Goal: Task Accomplishment & Management: Manage account settings

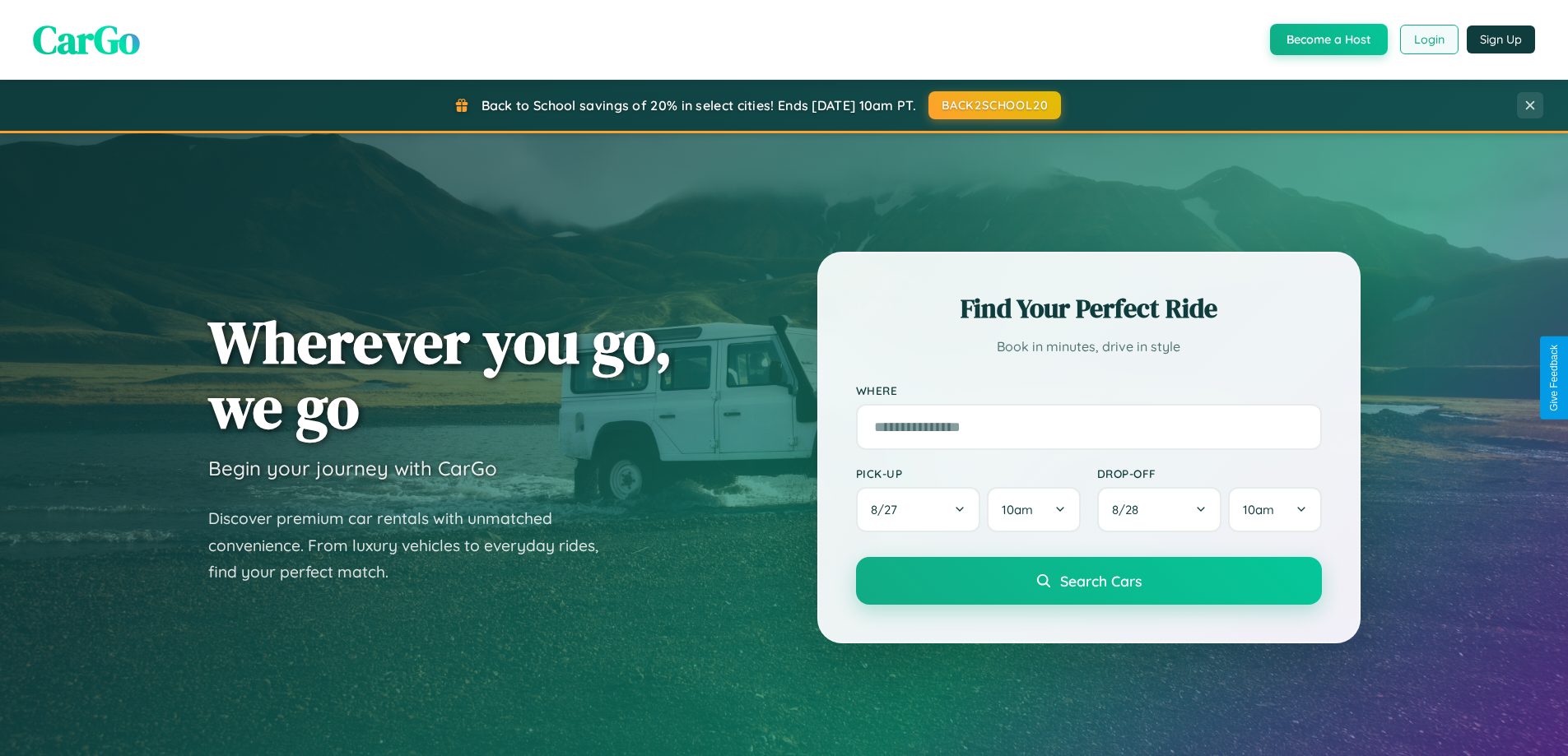
click at [1428, 40] on button "Login" at bounding box center [1429, 39] width 58 height 30
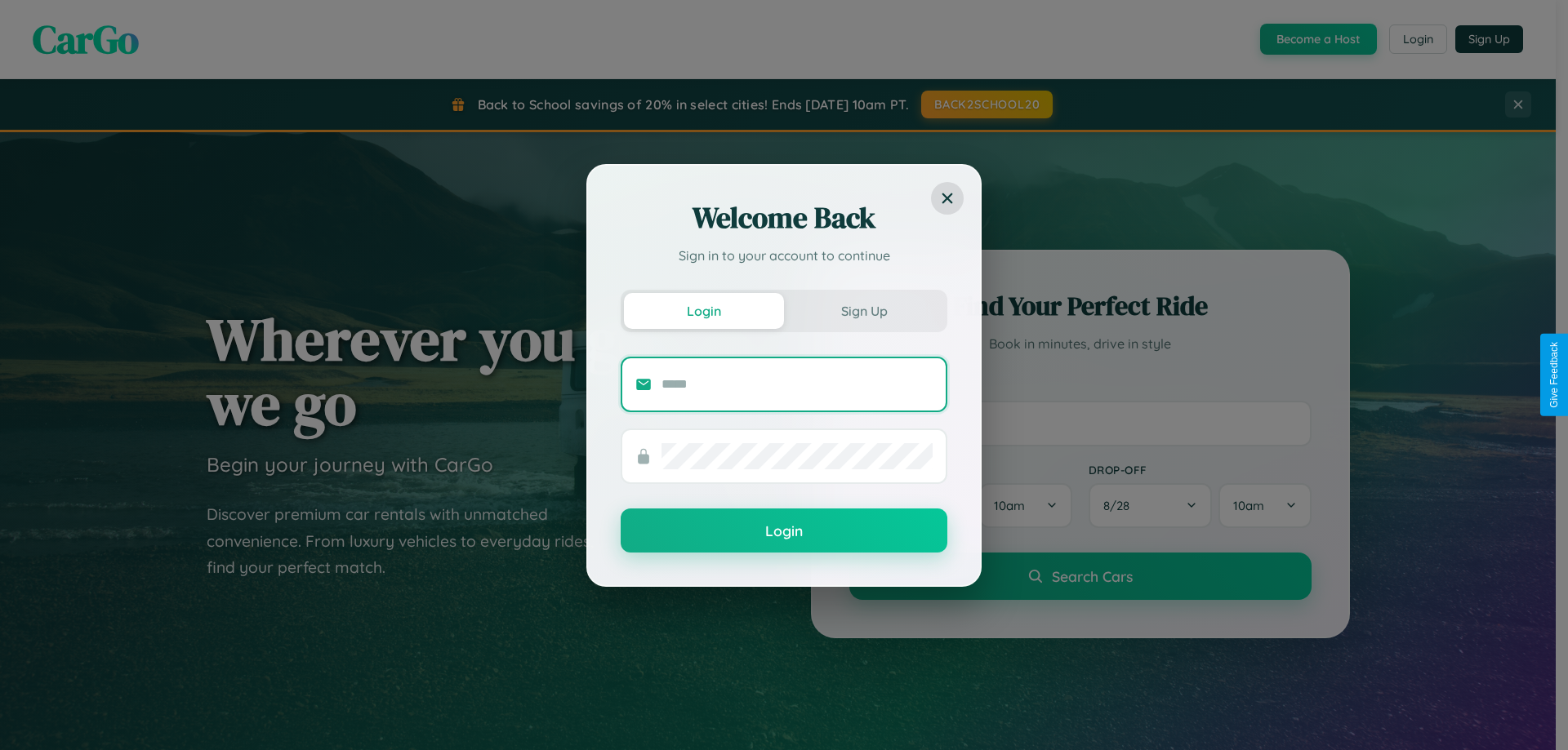
click at [797, 383] on input "text" at bounding box center [797, 384] width 271 height 26
type input "**********"
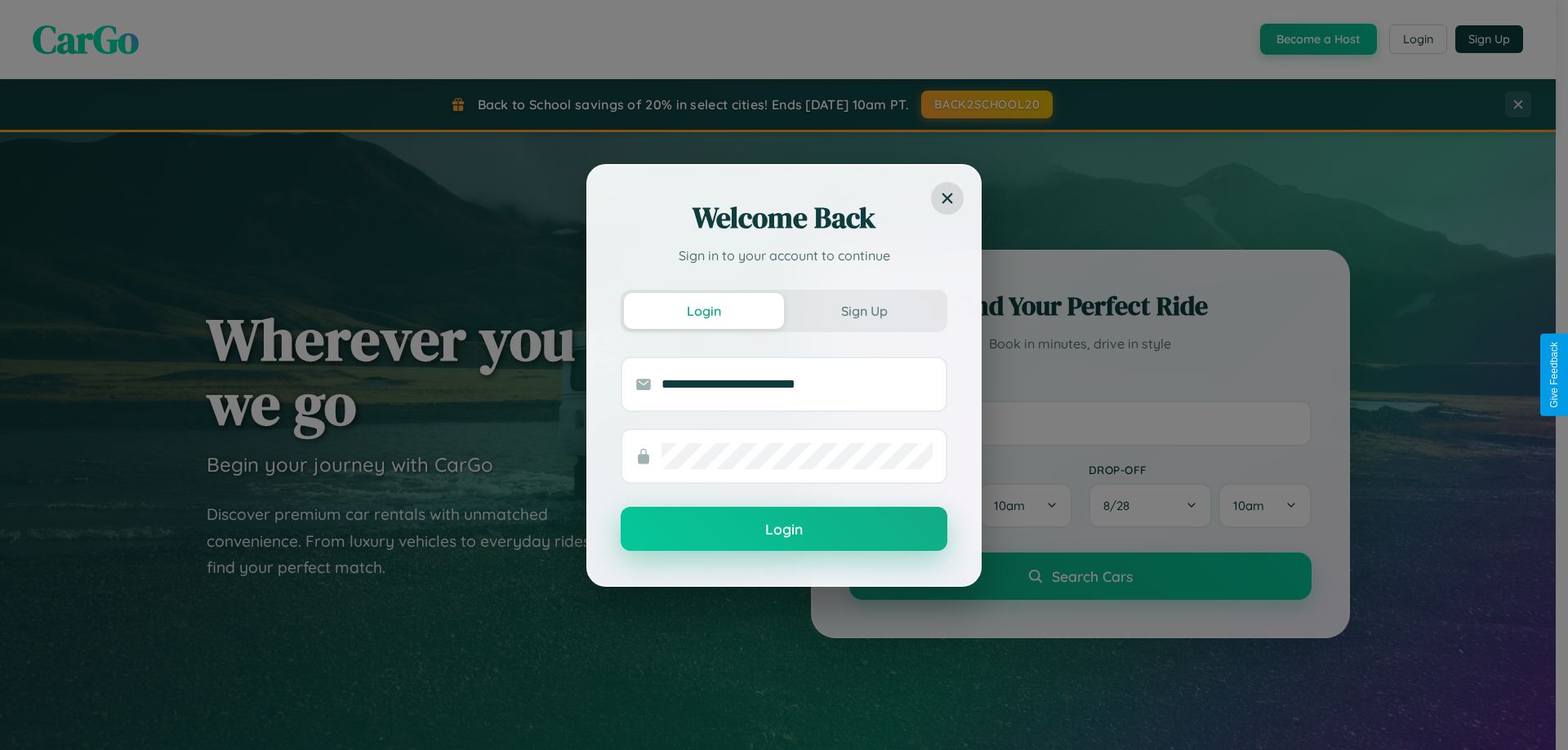
click at [784, 529] on button "Login" at bounding box center [784, 529] width 326 height 44
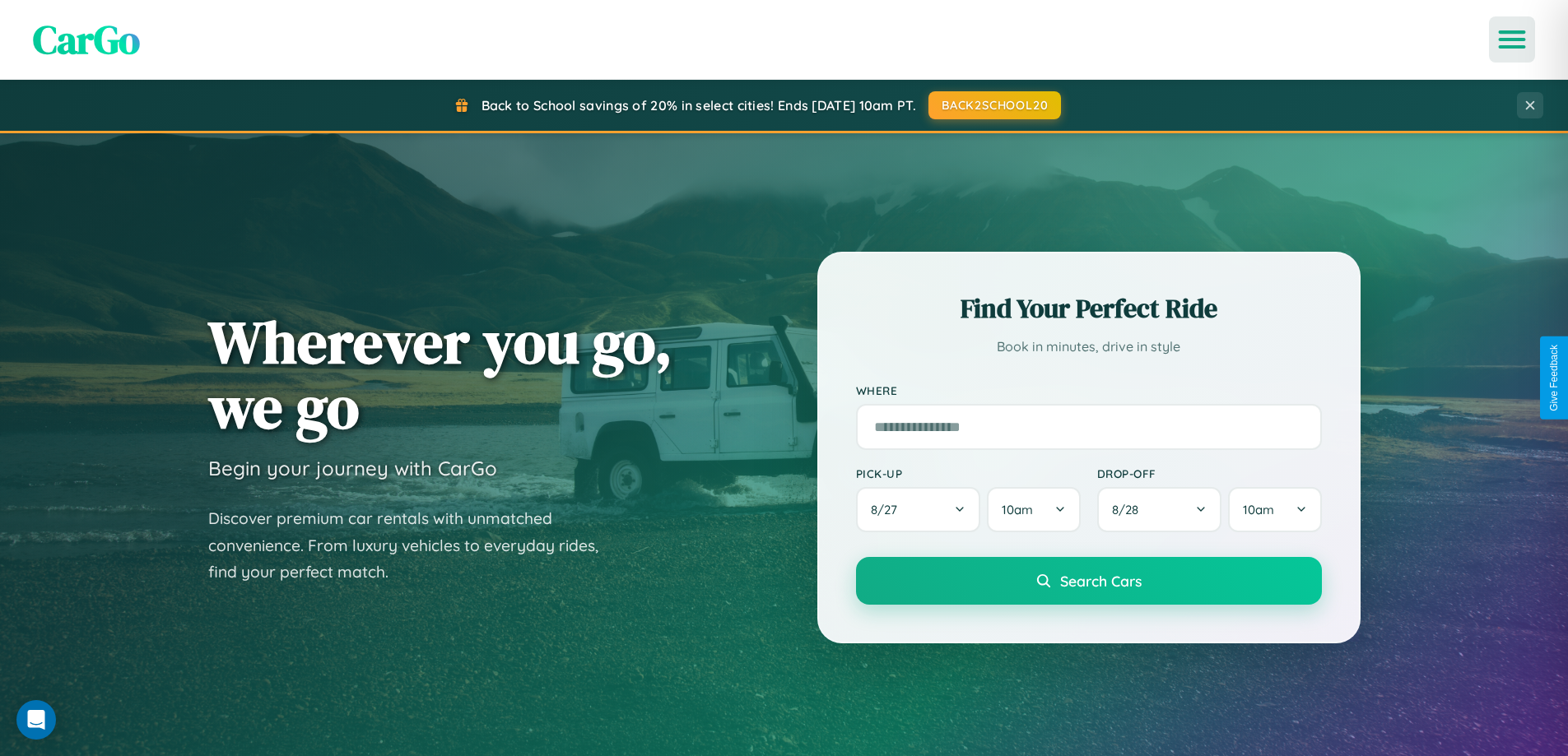
click at [1512, 40] on icon "Open menu" at bounding box center [1512, 40] width 24 height 14
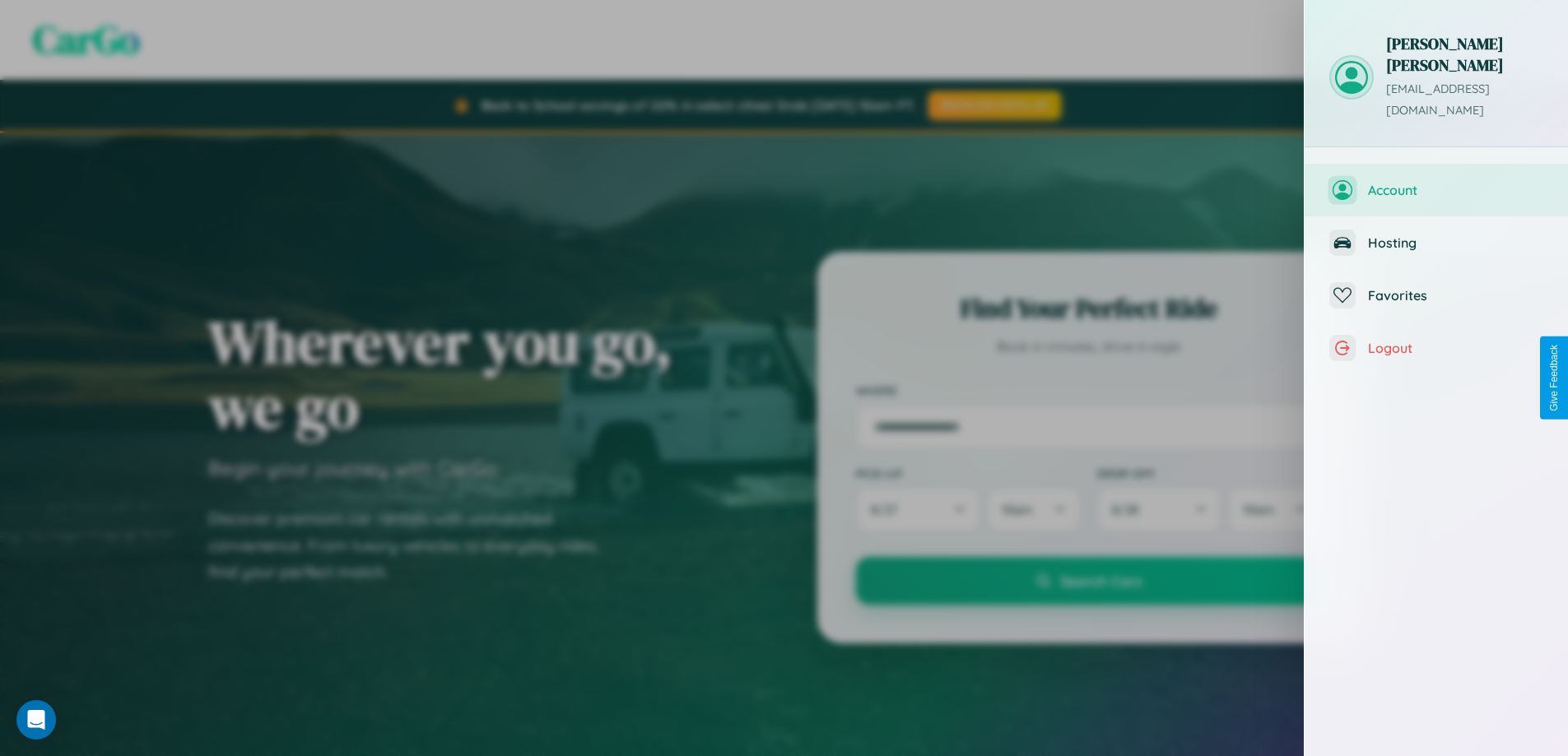
click at [1437, 182] on span "Account" at bounding box center [1456, 190] width 175 height 16
